Goal: Register for event/course

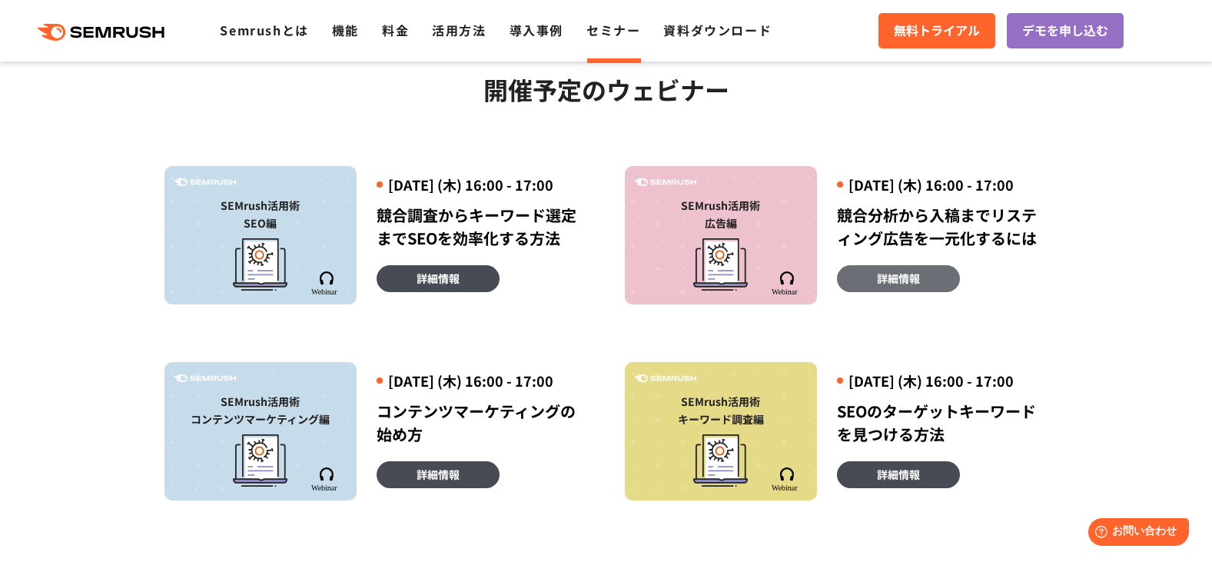
scroll to position [384, 0]
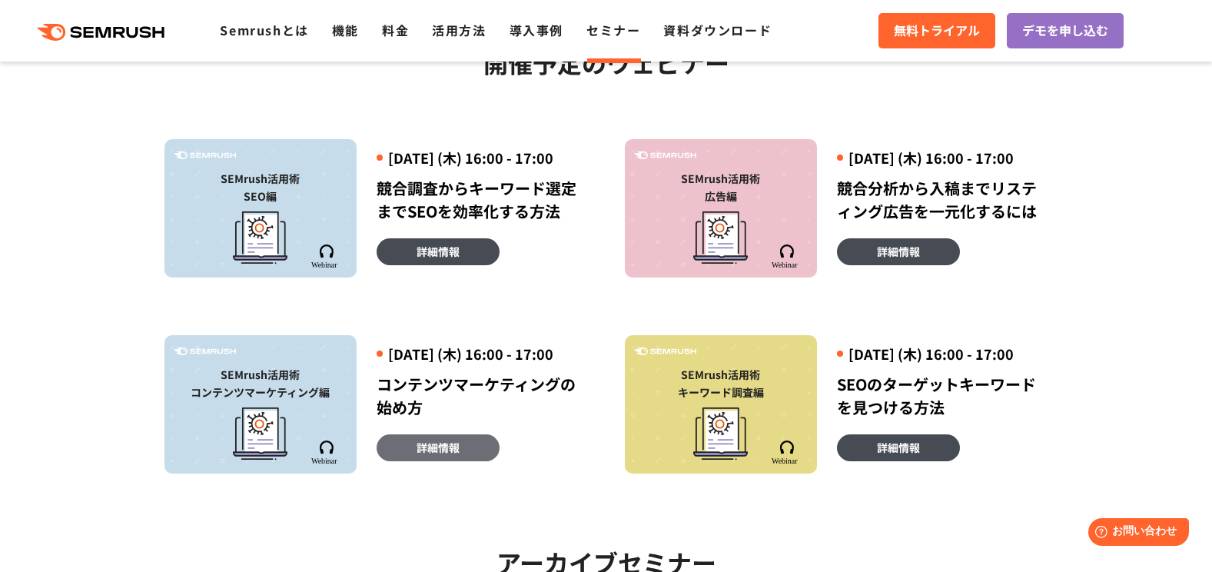
click at [464, 461] on link "詳細情報" at bounding box center [438, 447] width 123 height 27
